Goal: Task Accomplishment & Management: Manage account settings

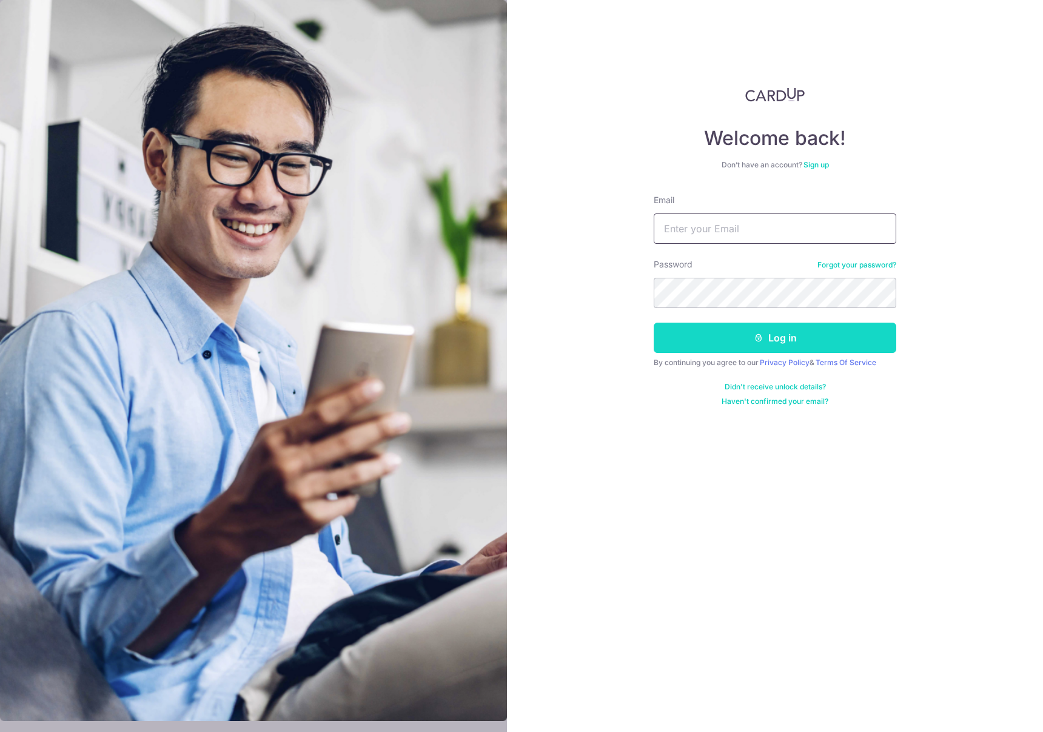
type input "[EMAIL_ADDRESS][DOMAIN_NAME]"
click at [768, 332] on button "Log in" at bounding box center [775, 338] width 243 height 30
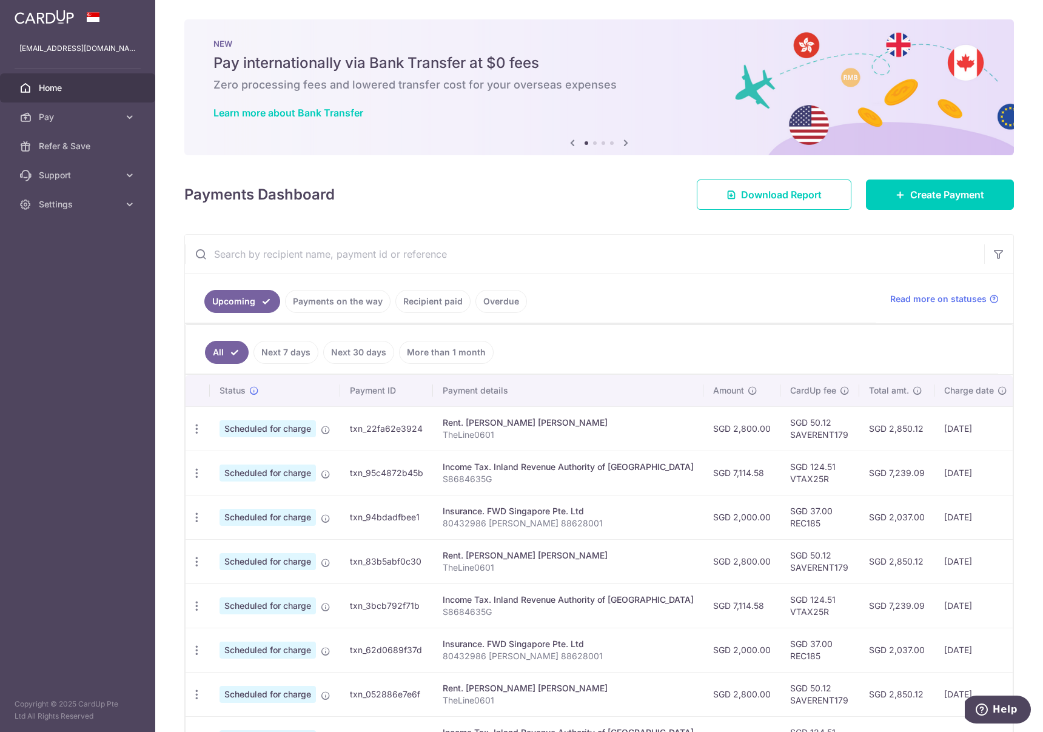
click at [423, 305] on link "Recipient paid" at bounding box center [433, 301] width 75 height 23
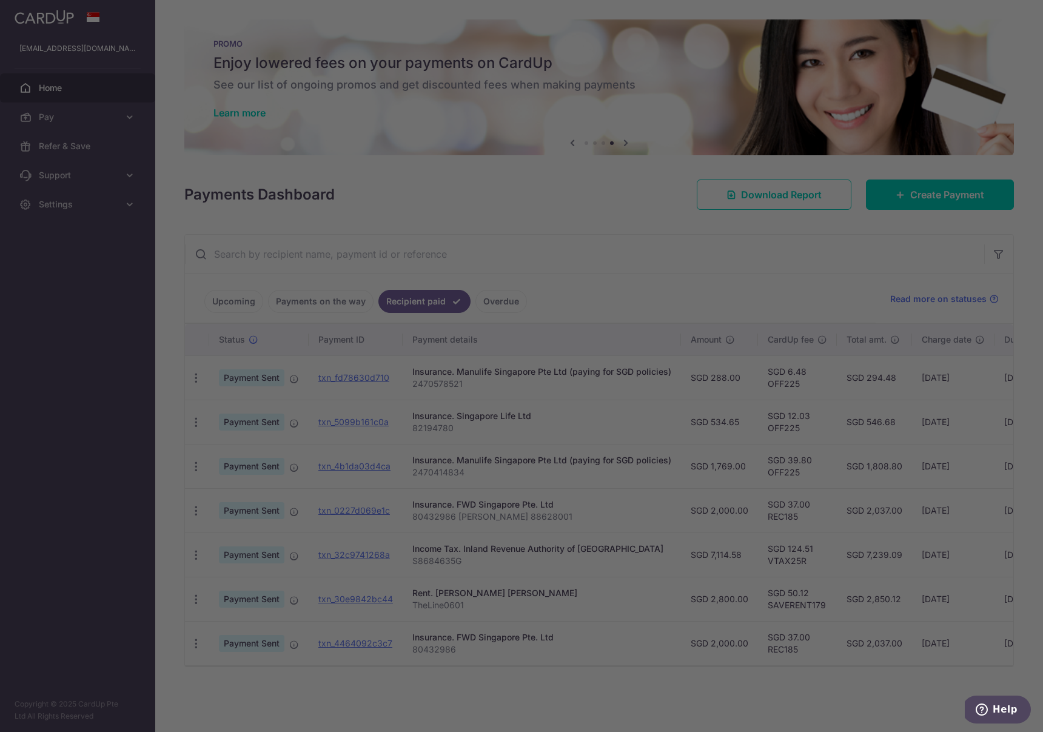
click at [703, 416] on div at bounding box center [527, 370] width 1054 height 740
